Goal: Task Accomplishment & Management: Use online tool/utility

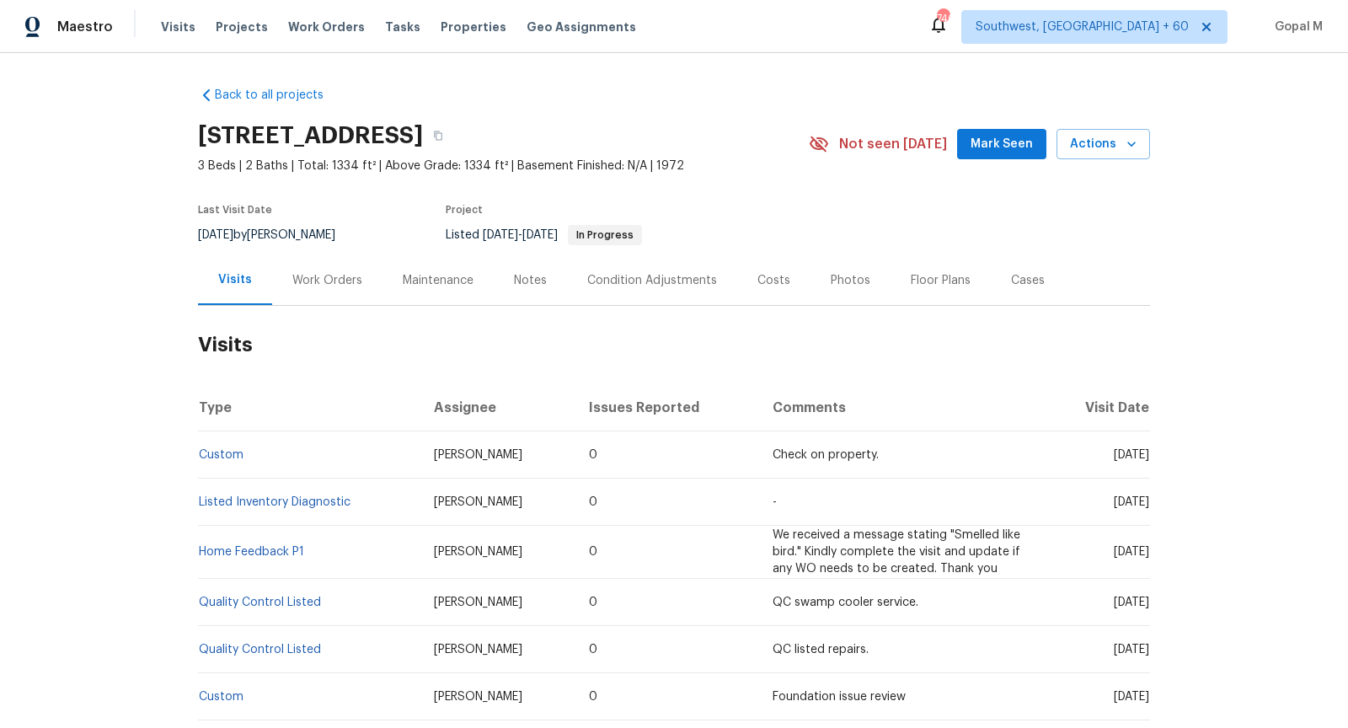
click at [343, 285] on div "Work Orders" at bounding box center [327, 280] width 70 height 17
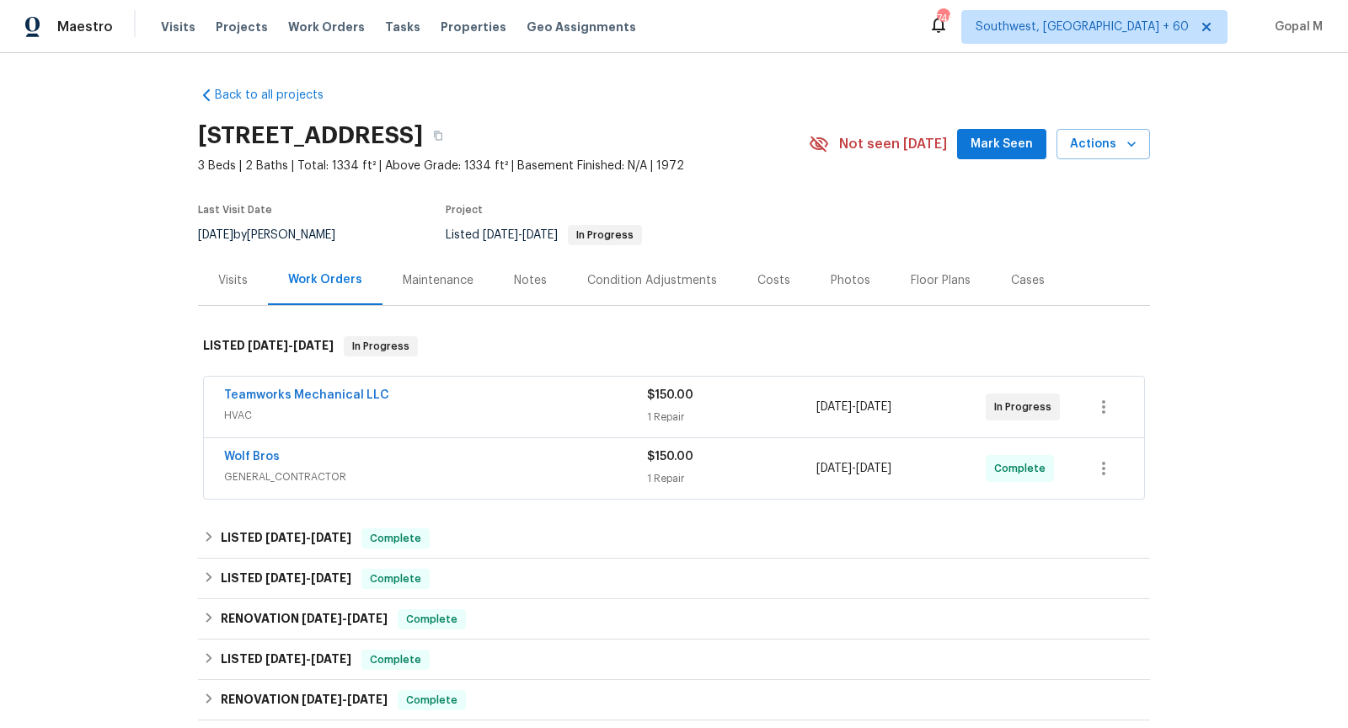
click at [623, 398] on div "Teamworks Mechanical LLC" at bounding box center [435, 397] width 423 height 20
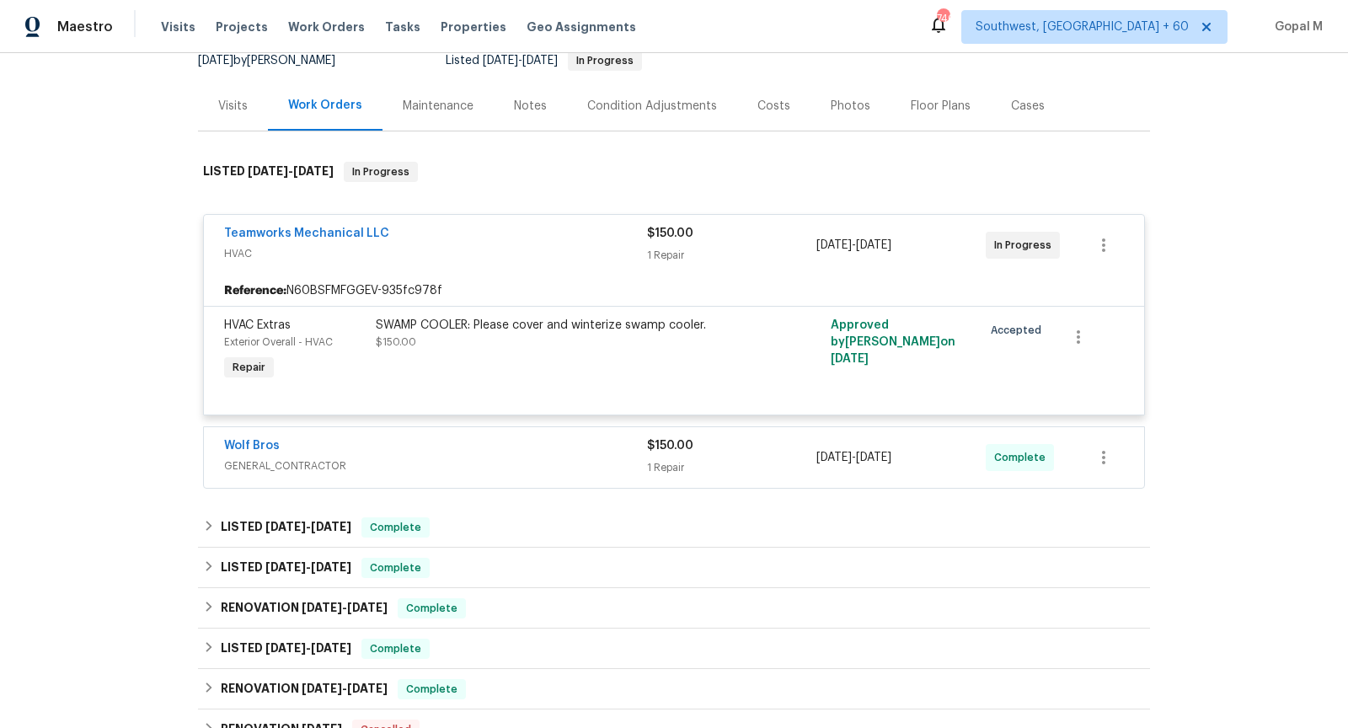
scroll to position [187, 0]
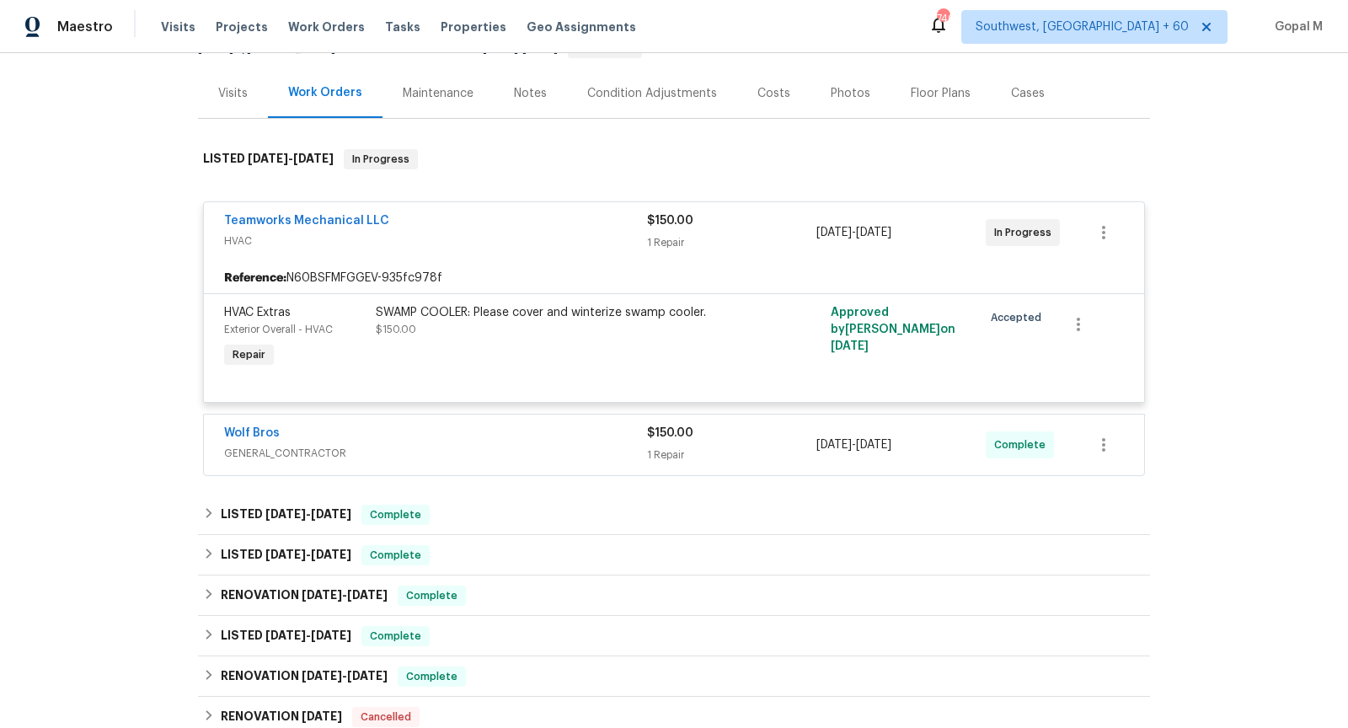
click at [575, 440] on div "Wolf Bros" at bounding box center [435, 434] width 423 height 20
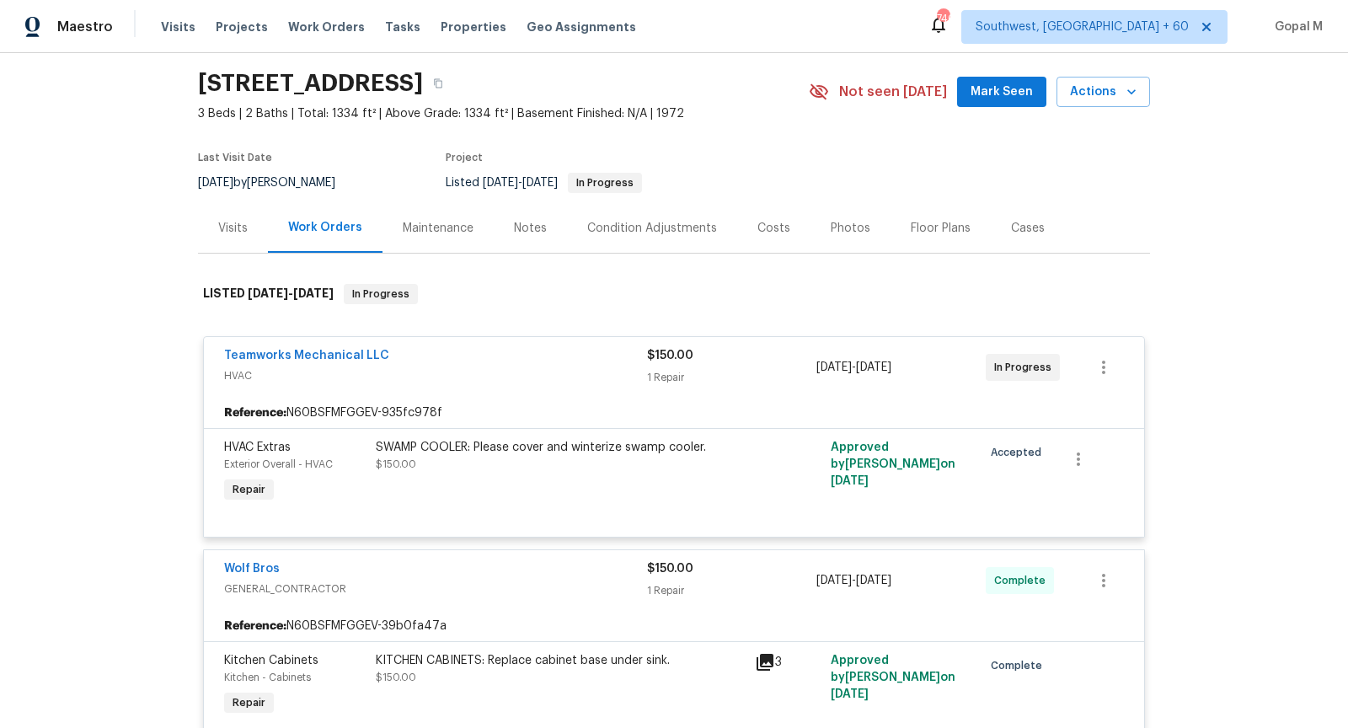
scroll to position [0, 0]
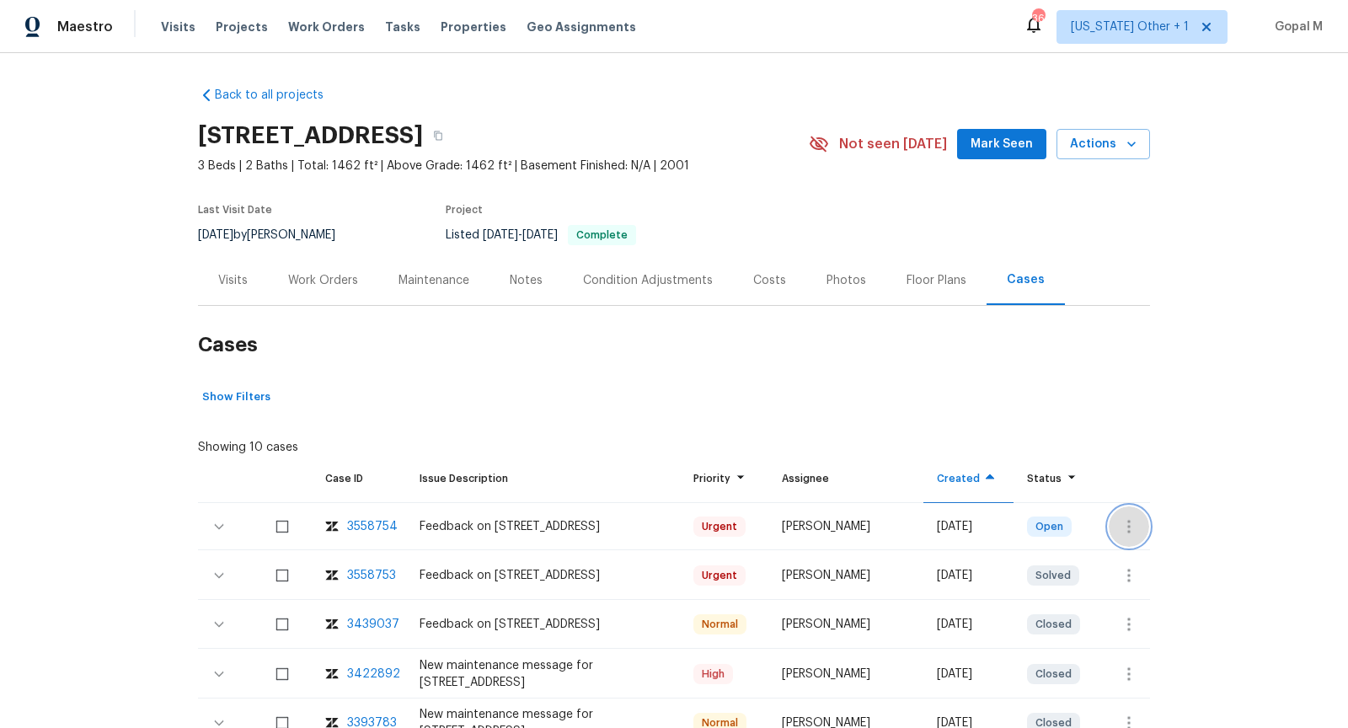
click at [1124, 531] on icon "button" at bounding box center [1128, 526] width 20 height 20
click at [1124, 531] on li "Create a visit" at bounding box center [1195, 526] width 174 height 28
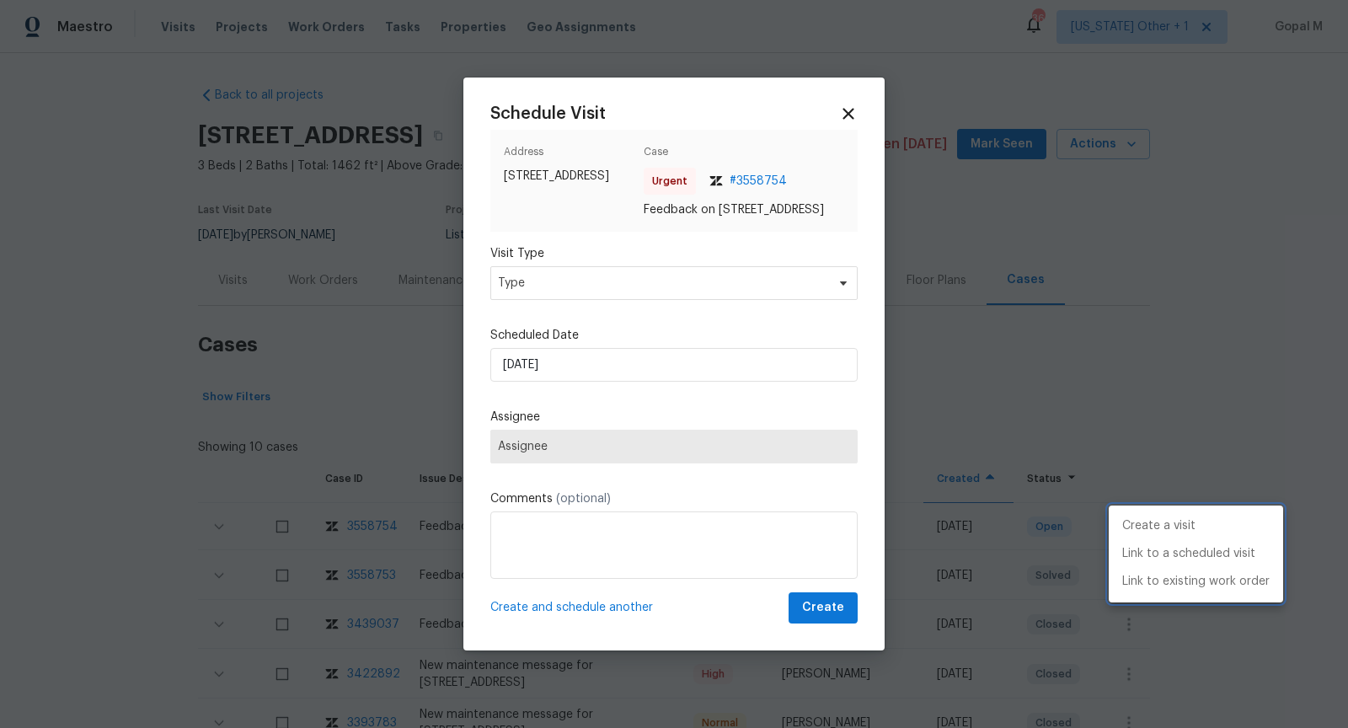
click at [663, 296] on div at bounding box center [674, 364] width 1348 height 728
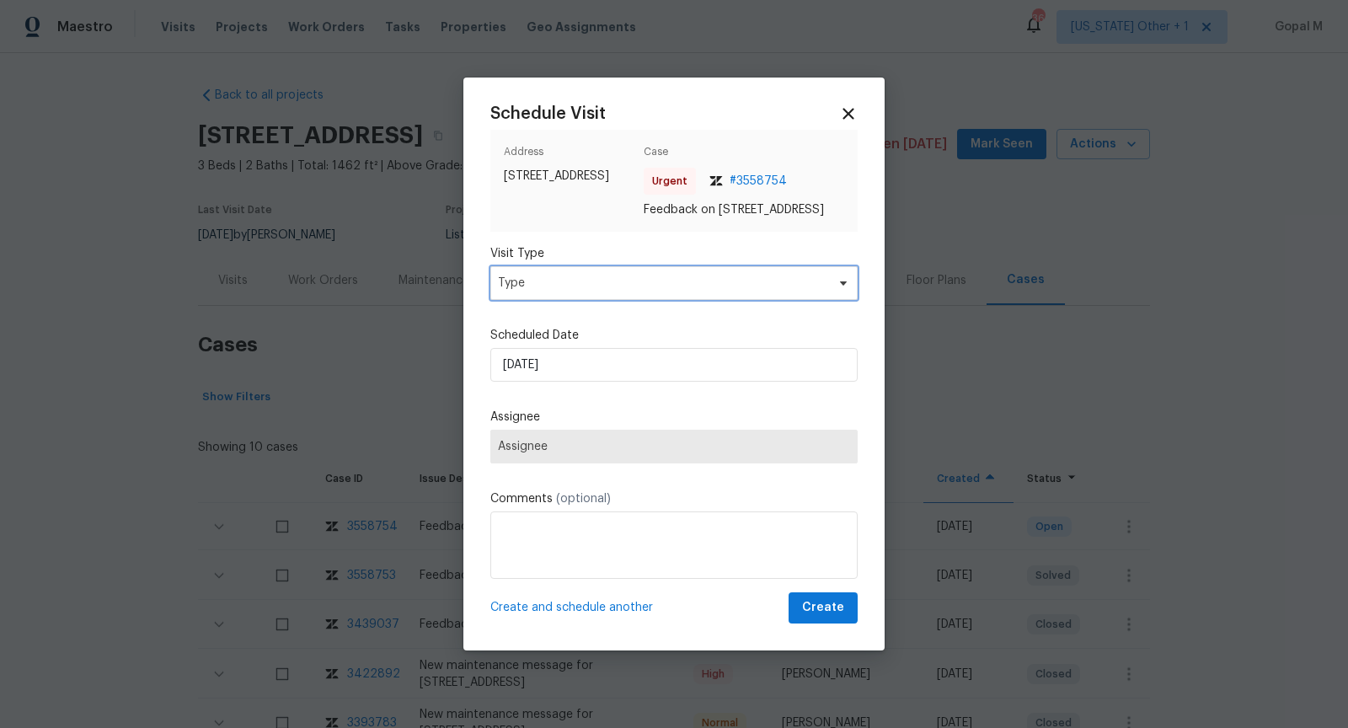
click at [663, 291] on span "Type" at bounding box center [662, 283] width 328 height 17
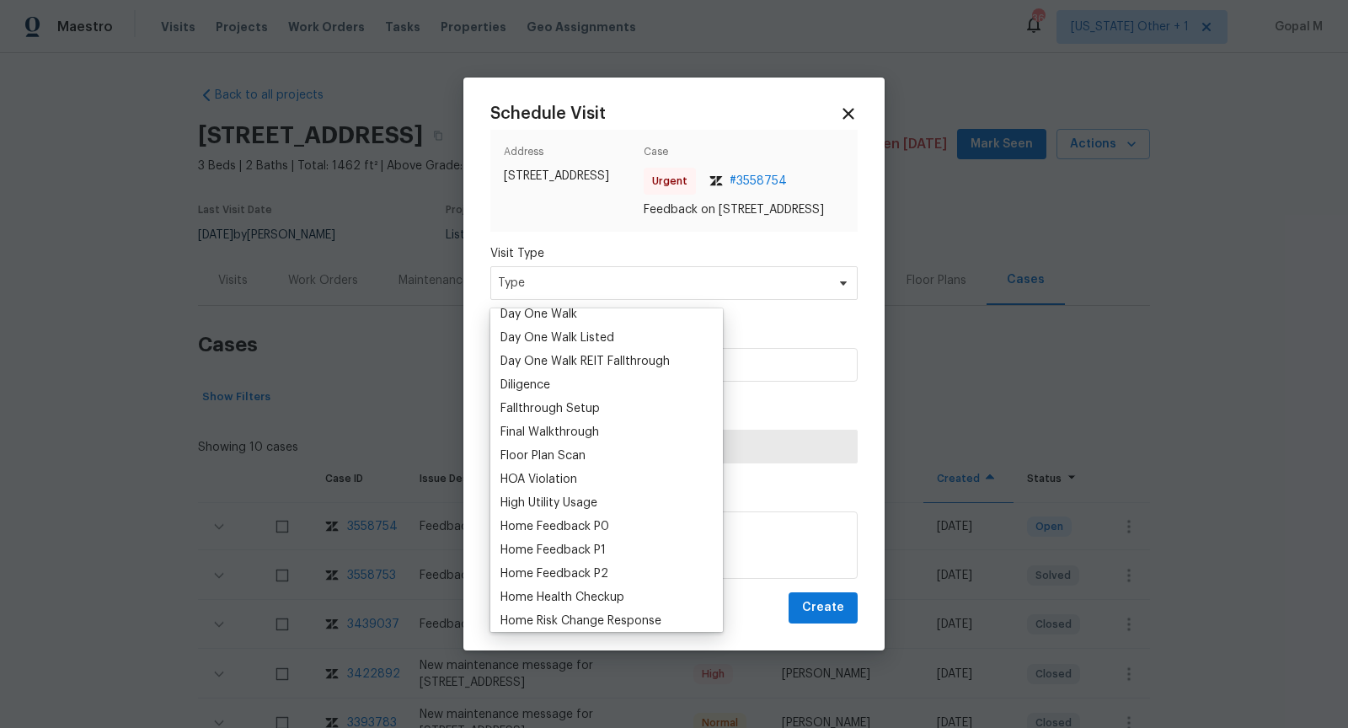
scroll to position [351, 0]
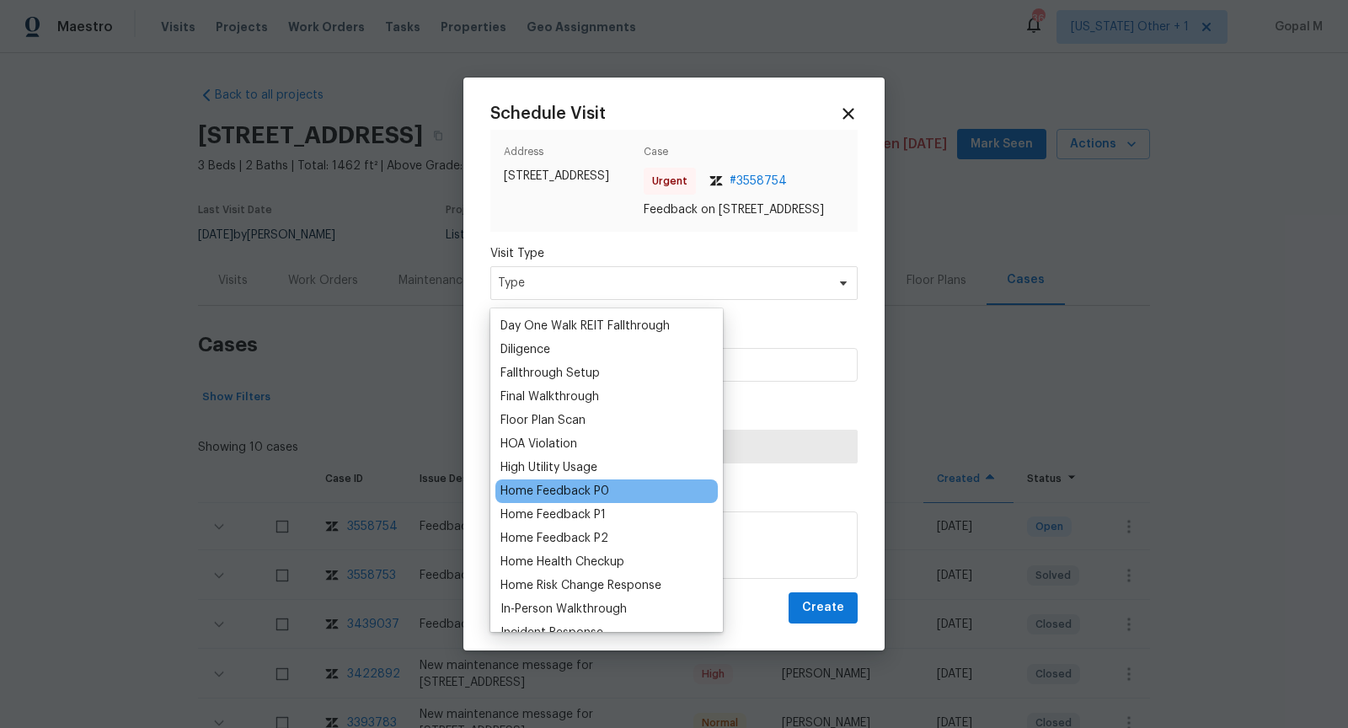
click at [589, 490] on div "Home Feedback P0" at bounding box center [554, 491] width 109 height 17
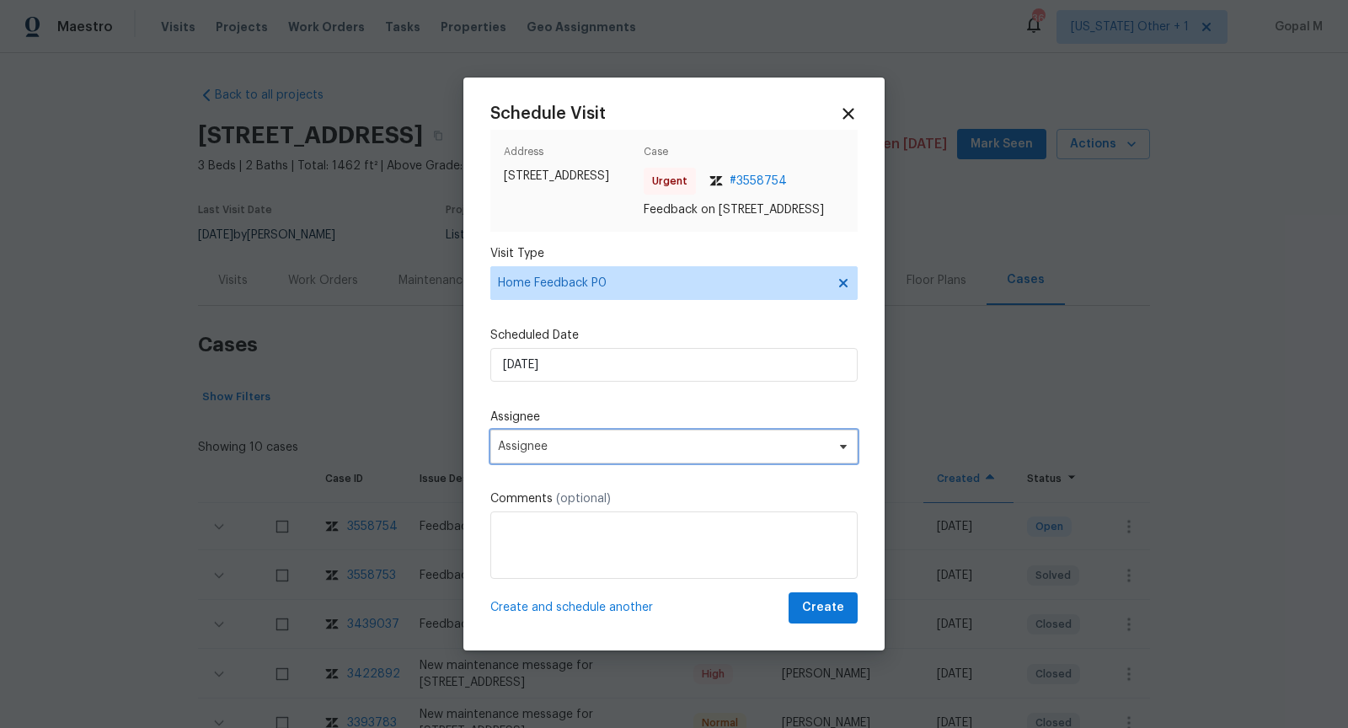
click at [607, 453] on span "Assignee" at bounding box center [663, 446] width 330 height 13
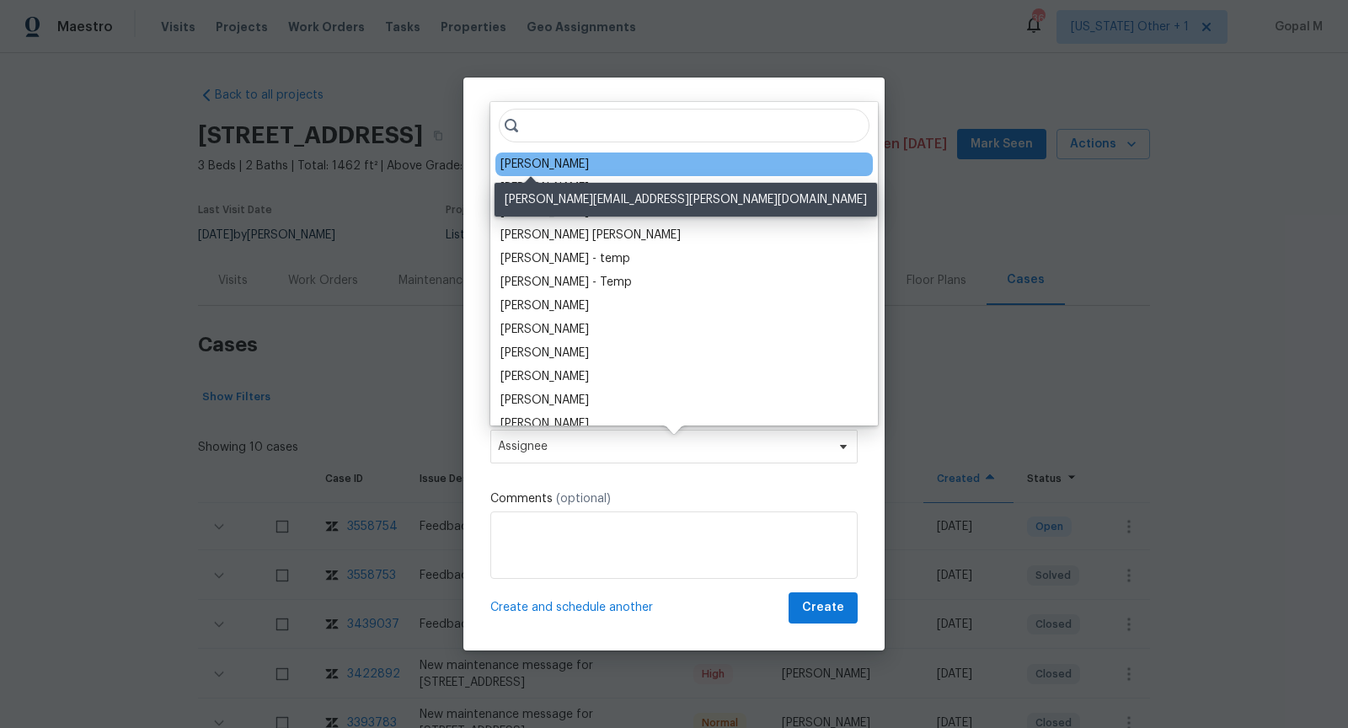
click at [527, 163] on div "[PERSON_NAME]" at bounding box center [544, 164] width 88 height 17
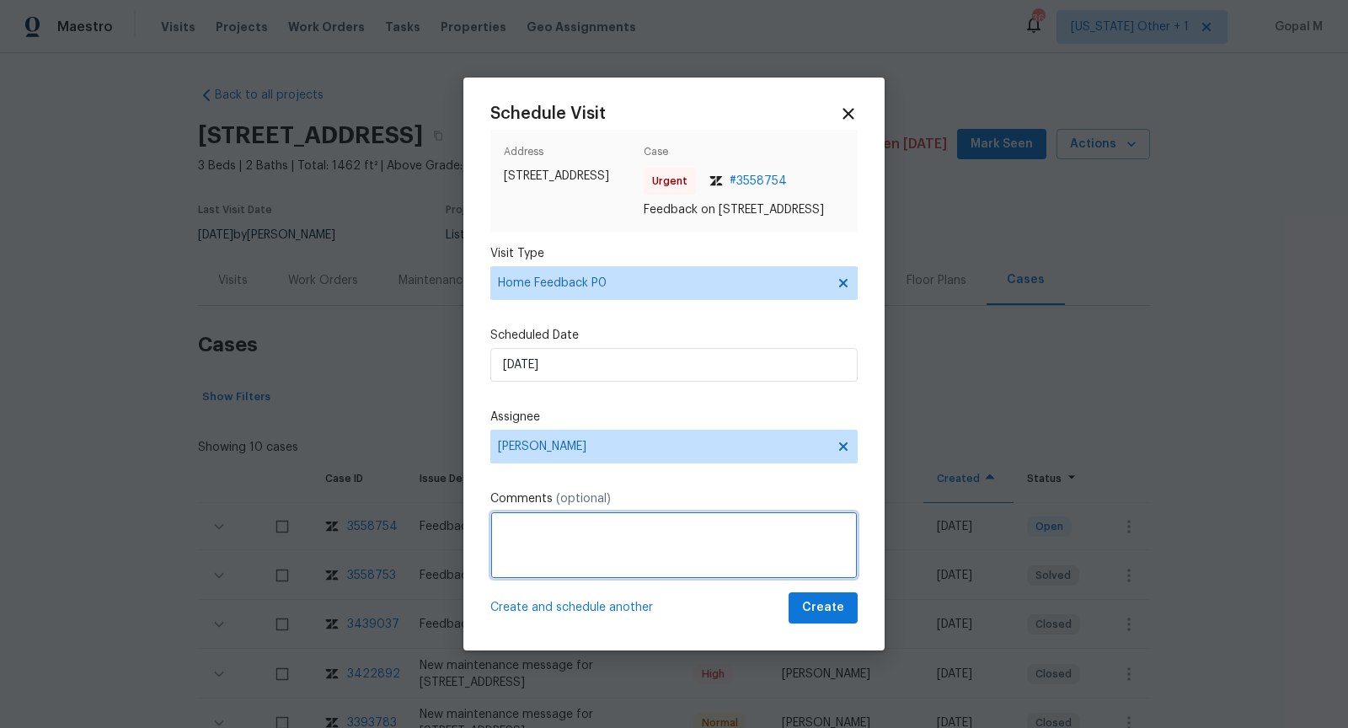
click at [553, 537] on textarea at bounding box center [673, 544] width 367 height 67
paste textarea "Flip State: Listed DOM:73 No Of Time issue reported:2 Issue: We received a feed…"
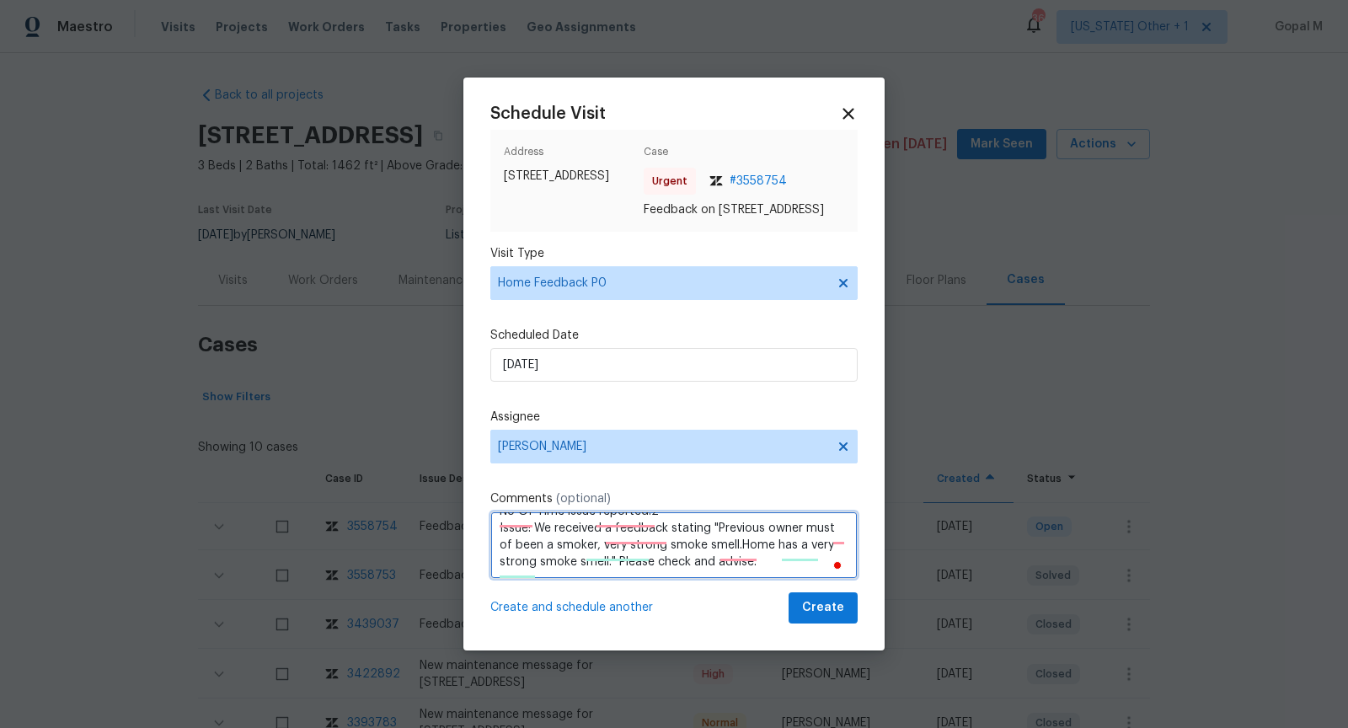
type textarea "Flip State: Listed DOM:73 No Of Time issue reported:2 Issue: We received a feed…"
click at [798, 619] on button "Create" at bounding box center [822, 607] width 69 height 31
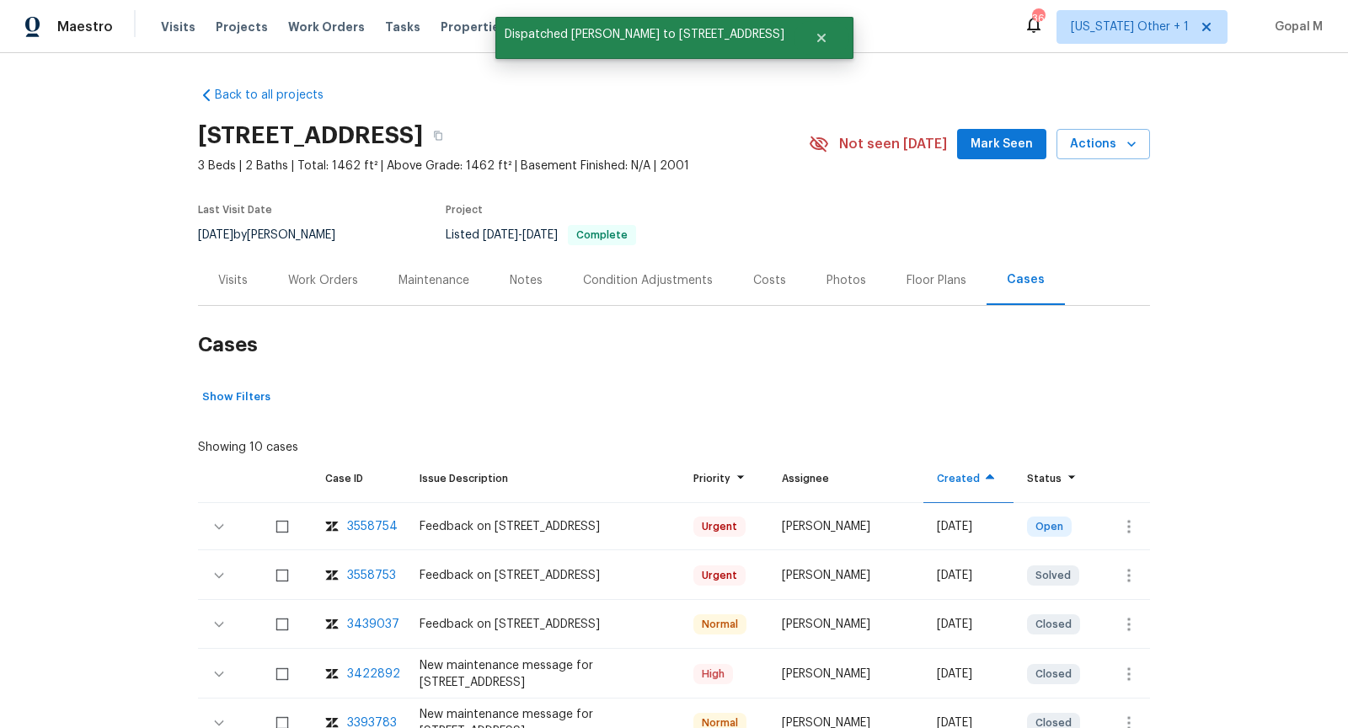
click at [248, 281] on div "Visits" at bounding box center [233, 280] width 70 height 50
